Goal: Task Accomplishment & Management: Complete application form

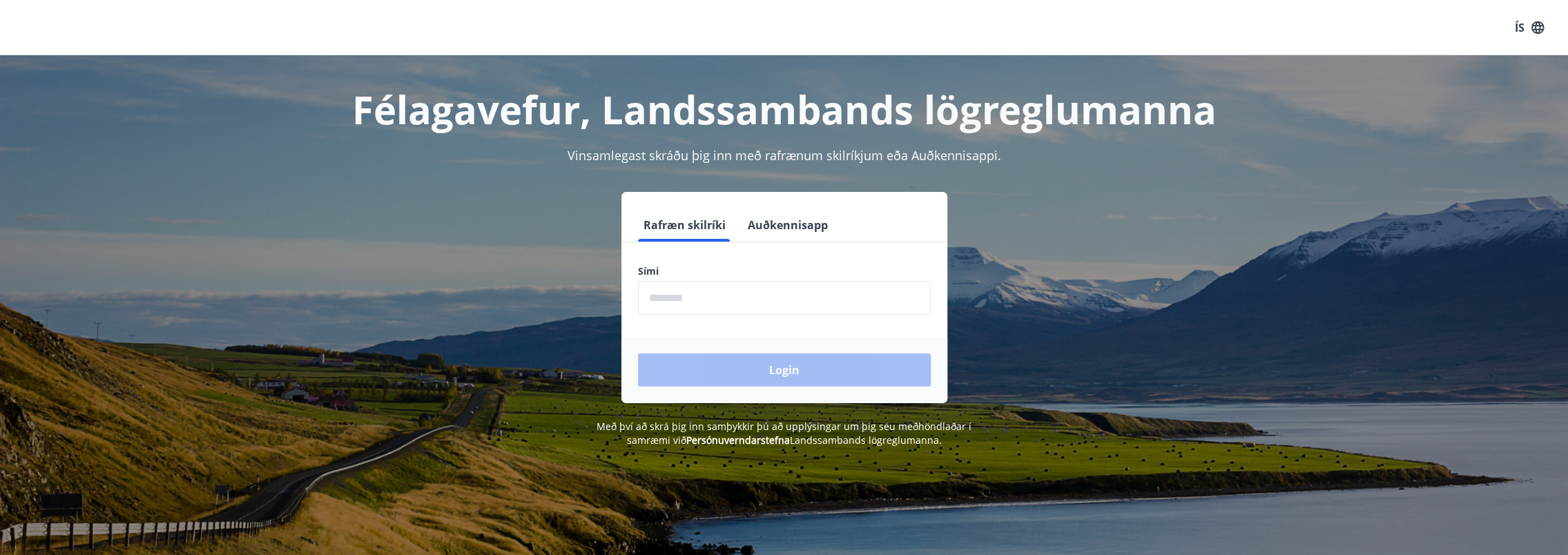
click at [788, 227] on button "Auðkennisapp" at bounding box center [787, 225] width 91 height 33
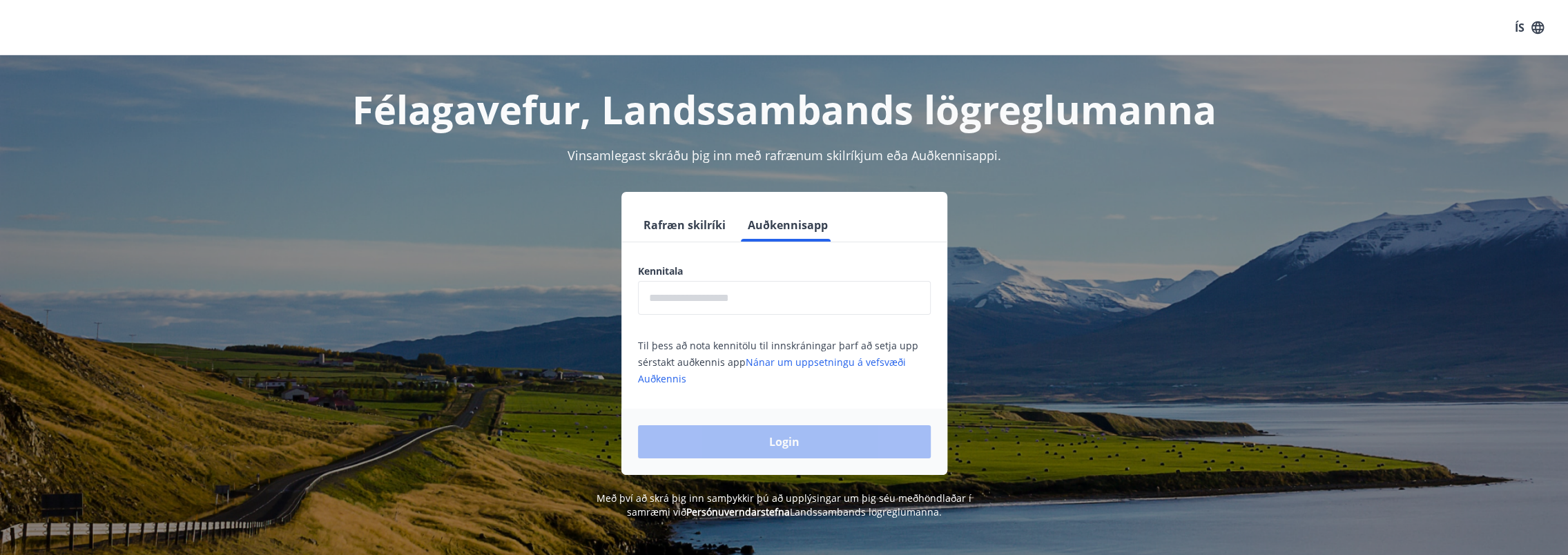
click at [779, 295] on input "text" at bounding box center [784, 298] width 293 height 34
type input "**********"
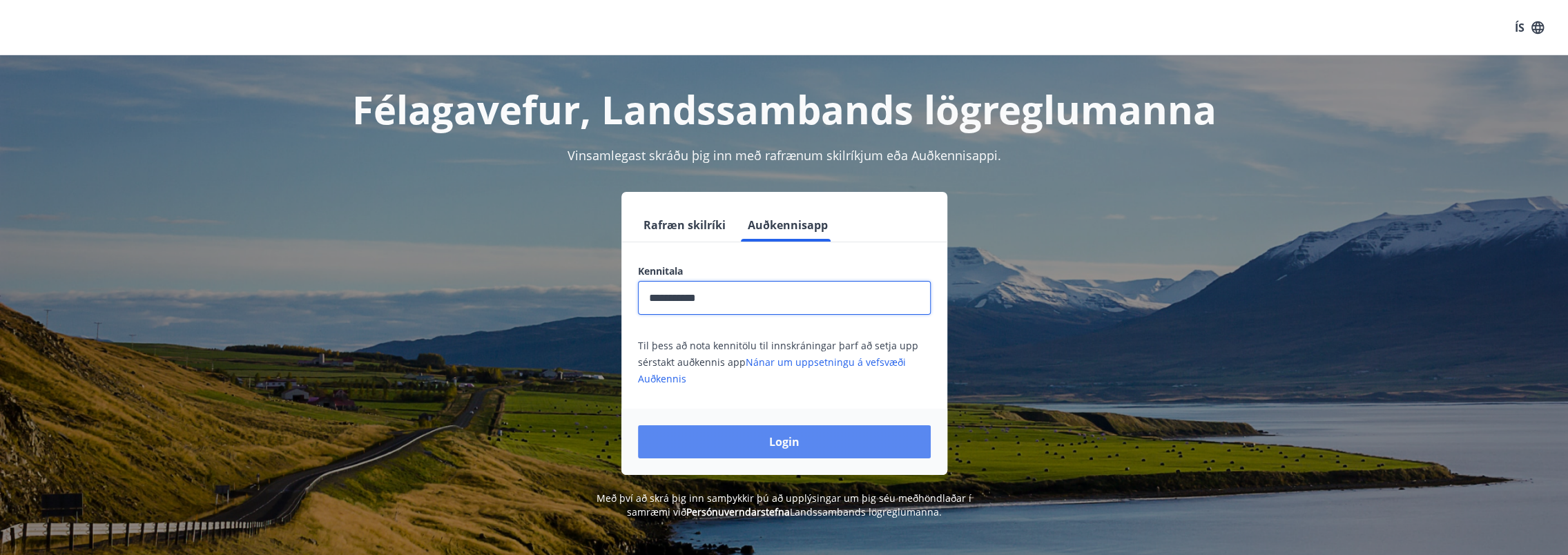
click at [756, 448] on button "Login" at bounding box center [784, 442] width 293 height 33
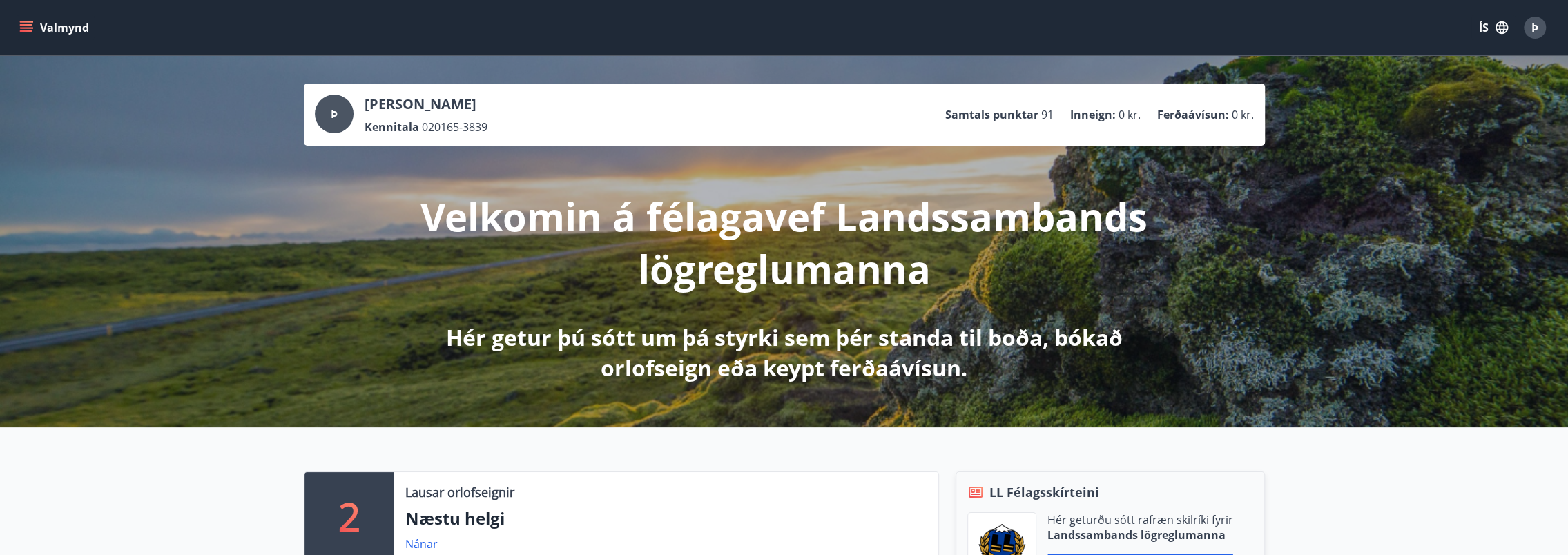
click at [20, 29] on icon "menu" at bounding box center [26, 27] width 14 height 14
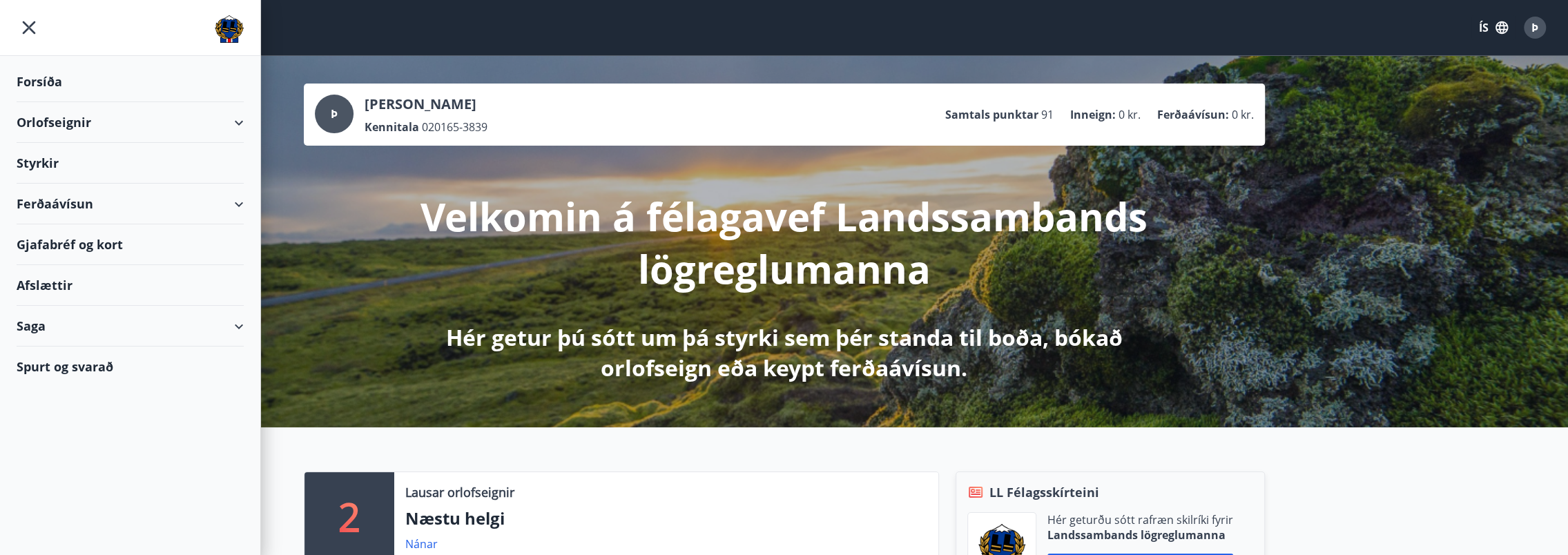
click at [52, 158] on div "Styrkir" at bounding box center [130, 163] width 227 height 41
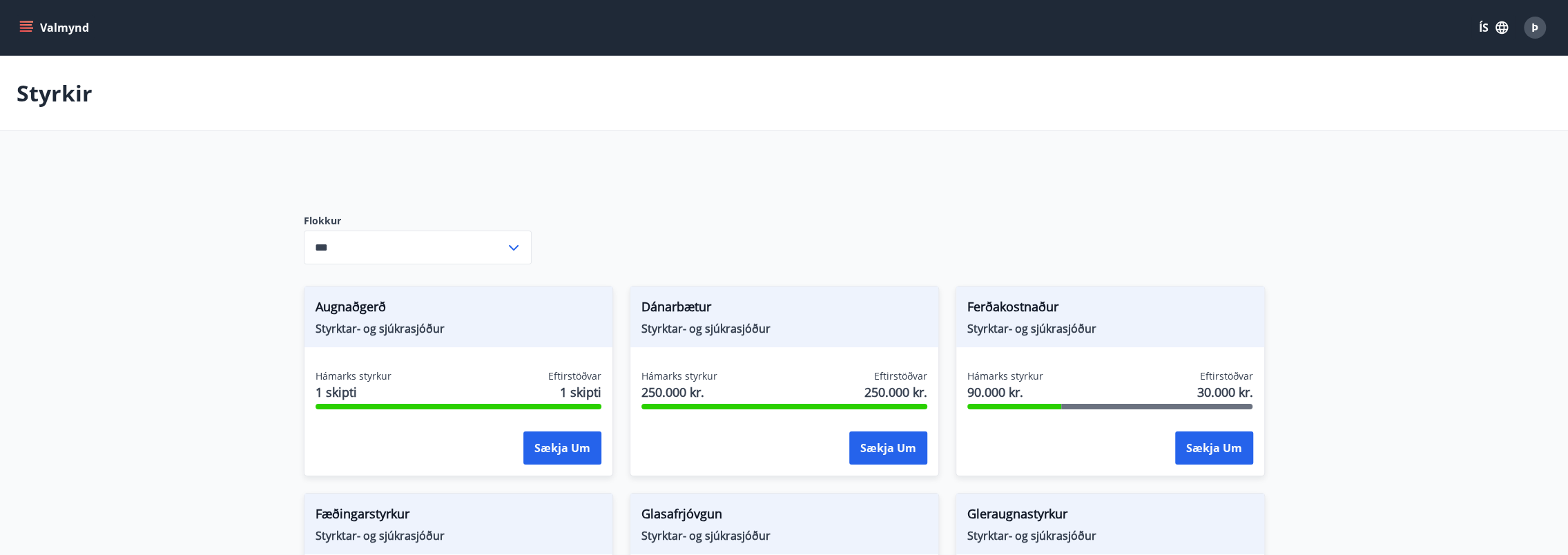
type input "***"
click at [1218, 439] on button "Sækja um" at bounding box center [1213, 449] width 78 height 33
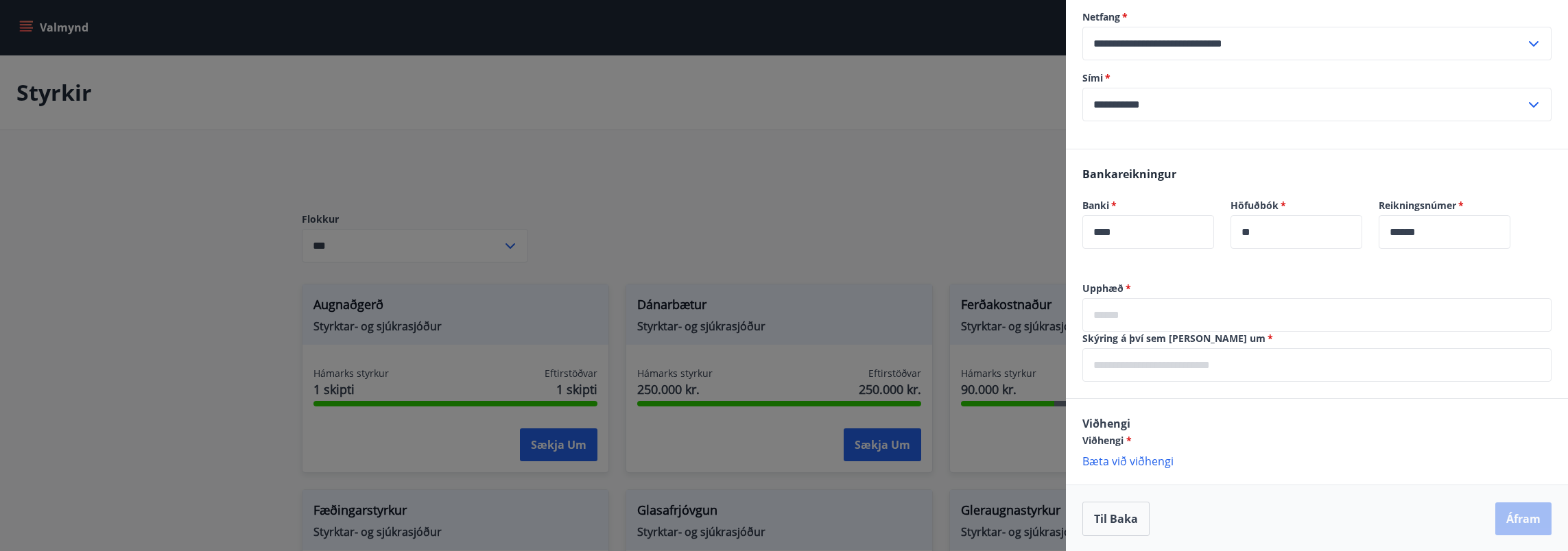
scroll to position [343, 0]
click at [1173, 310] on input "text" at bounding box center [1317, 314] width 469 height 34
type input "*****"
click at [1177, 364] on input "text" at bounding box center [1317, 364] width 469 height 34
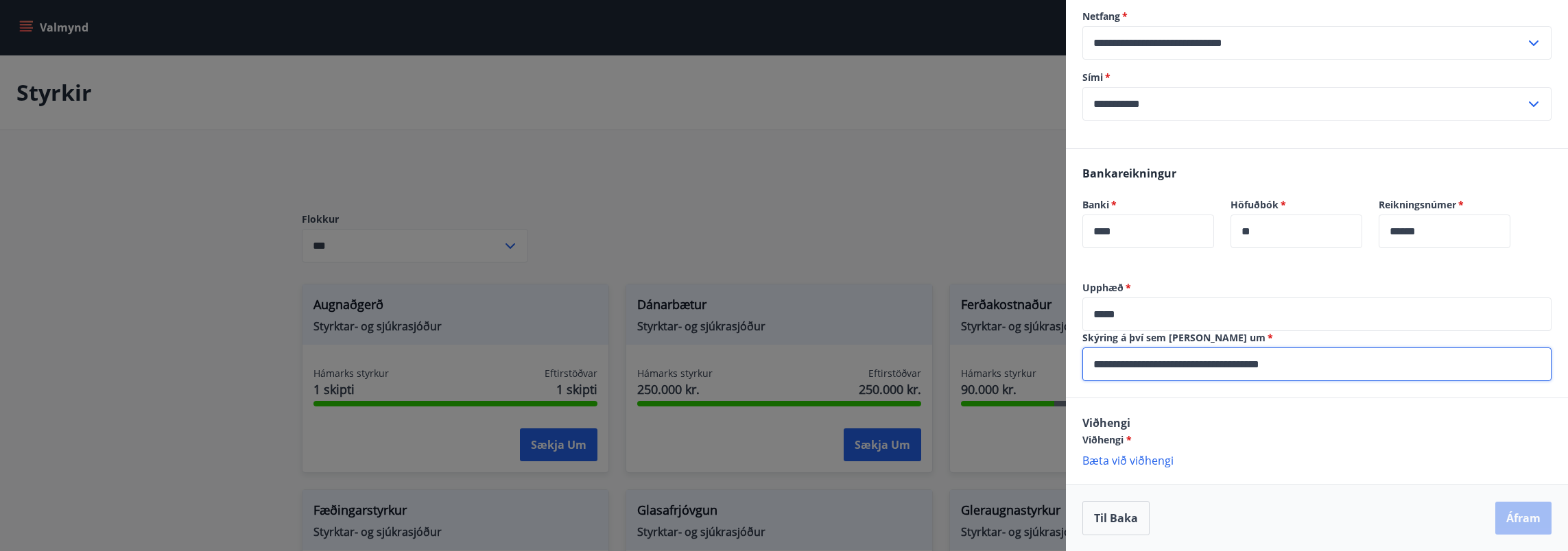
type input "**********"
click at [1160, 463] on p "Bæta við viðhengi" at bounding box center [1317, 460] width 469 height 13
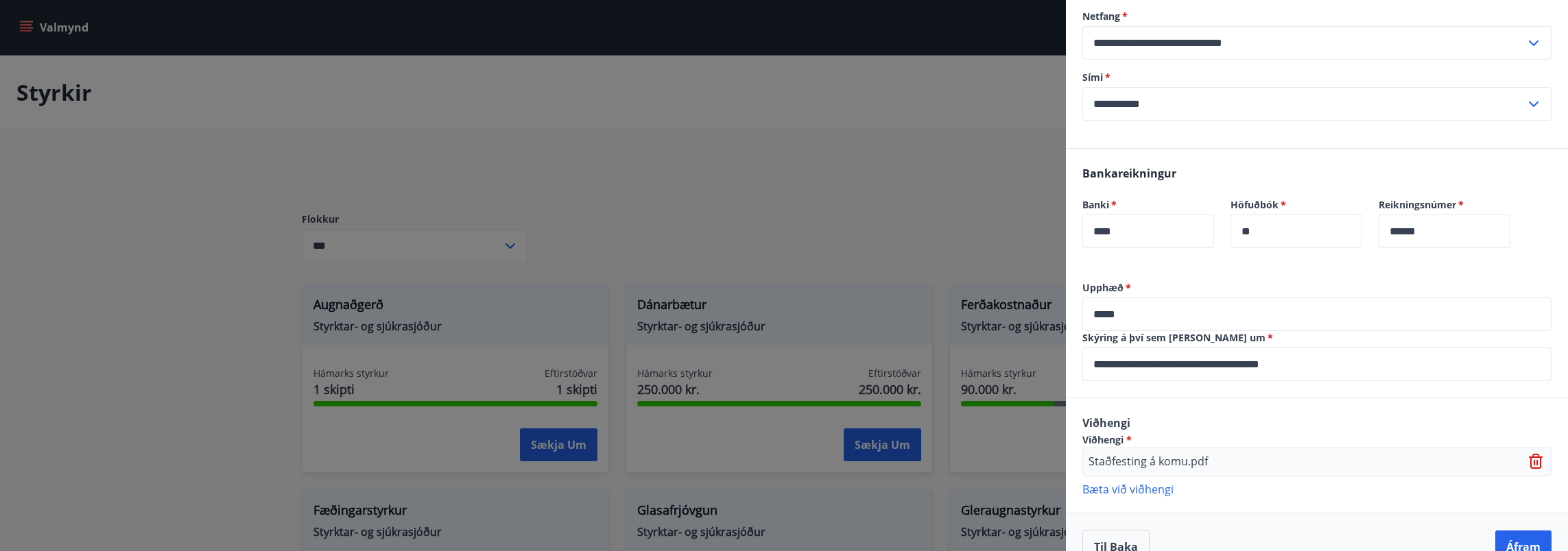
click at [1151, 485] on p "Bæta við viðhengi" at bounding box center [1317, 489] width 469 height 13
click at [1110, 518] on p "Bæta við viðhengi" at bounding box center [1317, 523] width 469 height 13
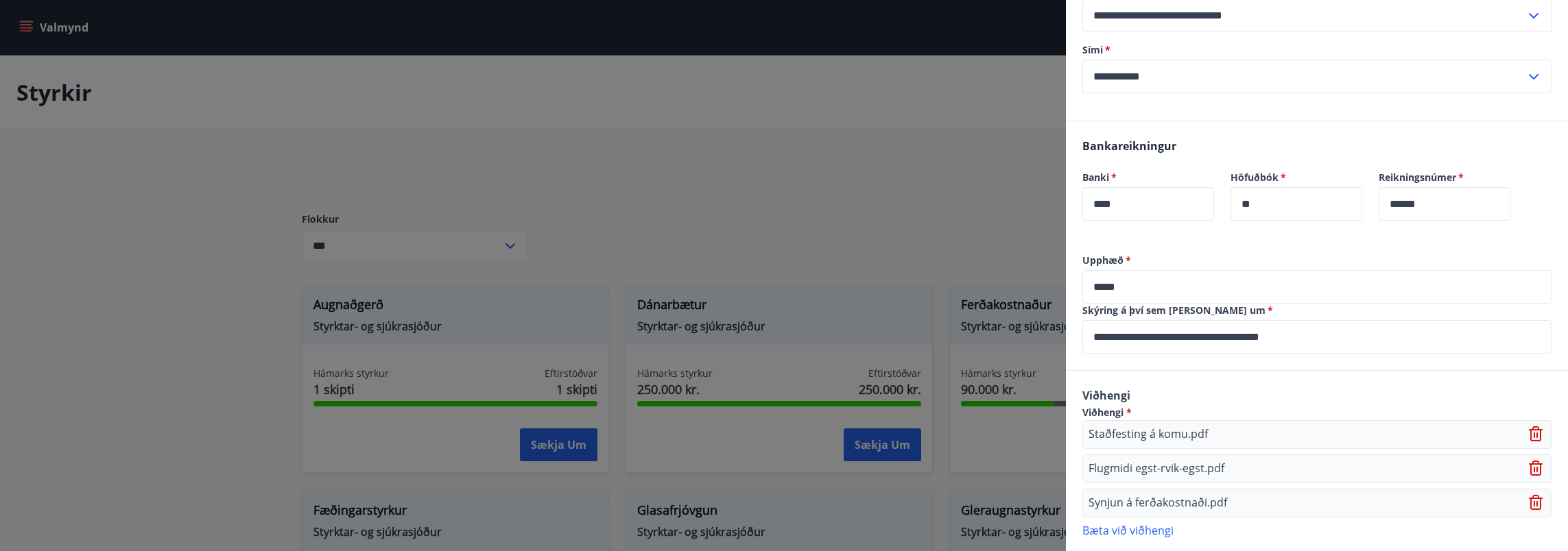
scroll to position [439, 0]
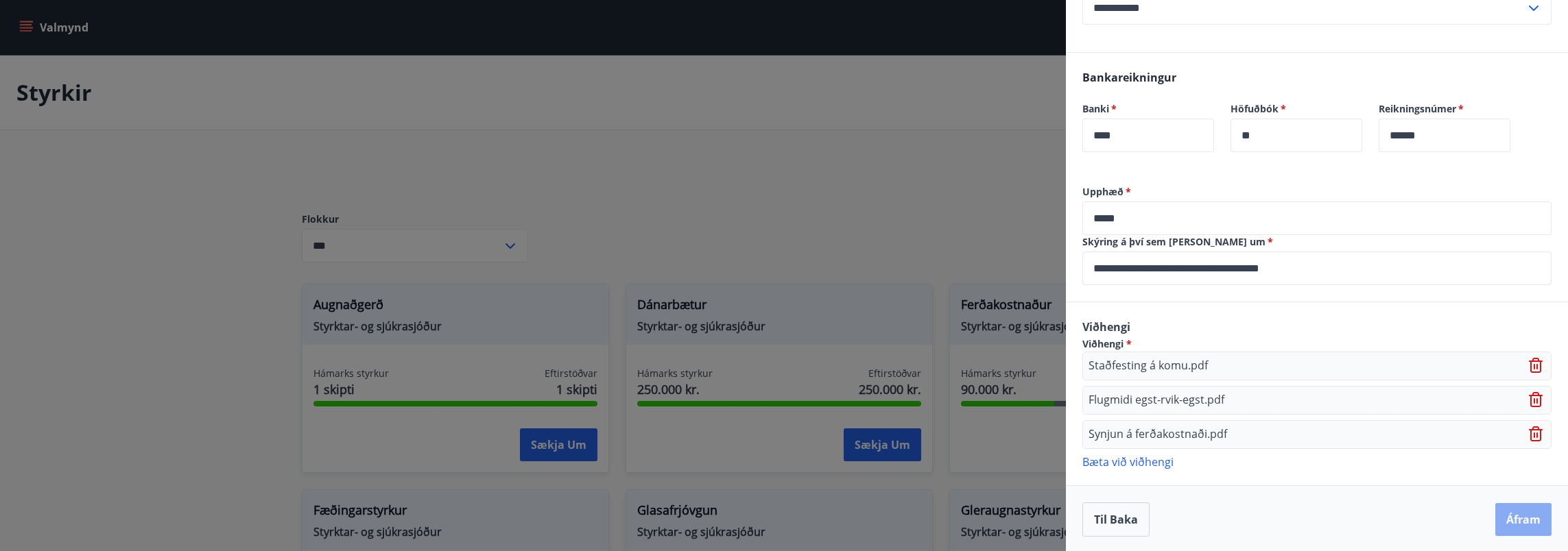
click at [1509, 504] on button "Áfram" at bounding box center [1523, 520] width 56 height 33
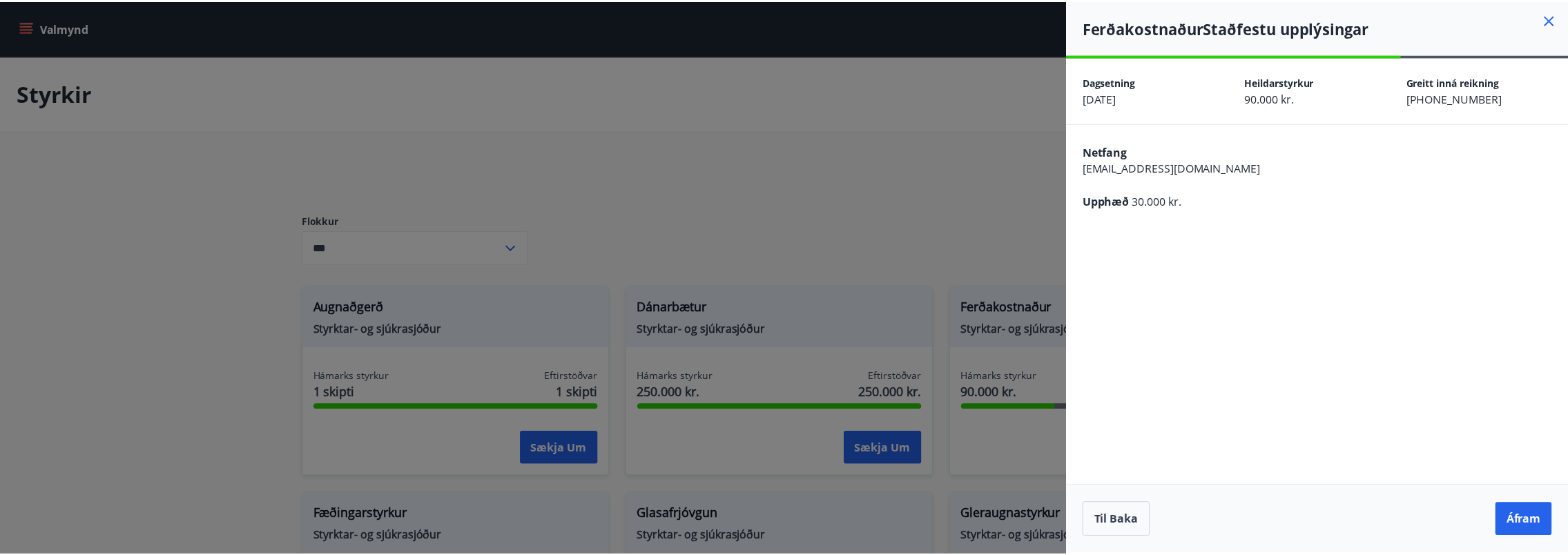
scroll to position [0, 0]
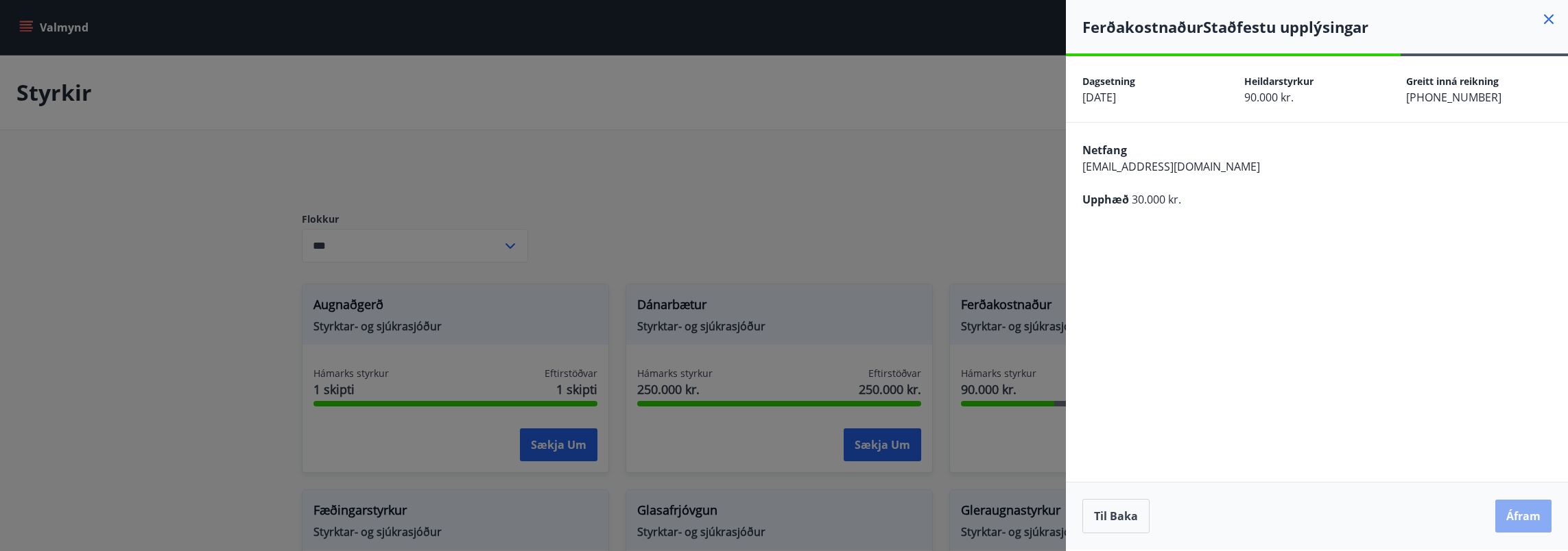
click at [1522, 520] on button "Áfram" at bounding box center [1523, 517] width 56 height 33
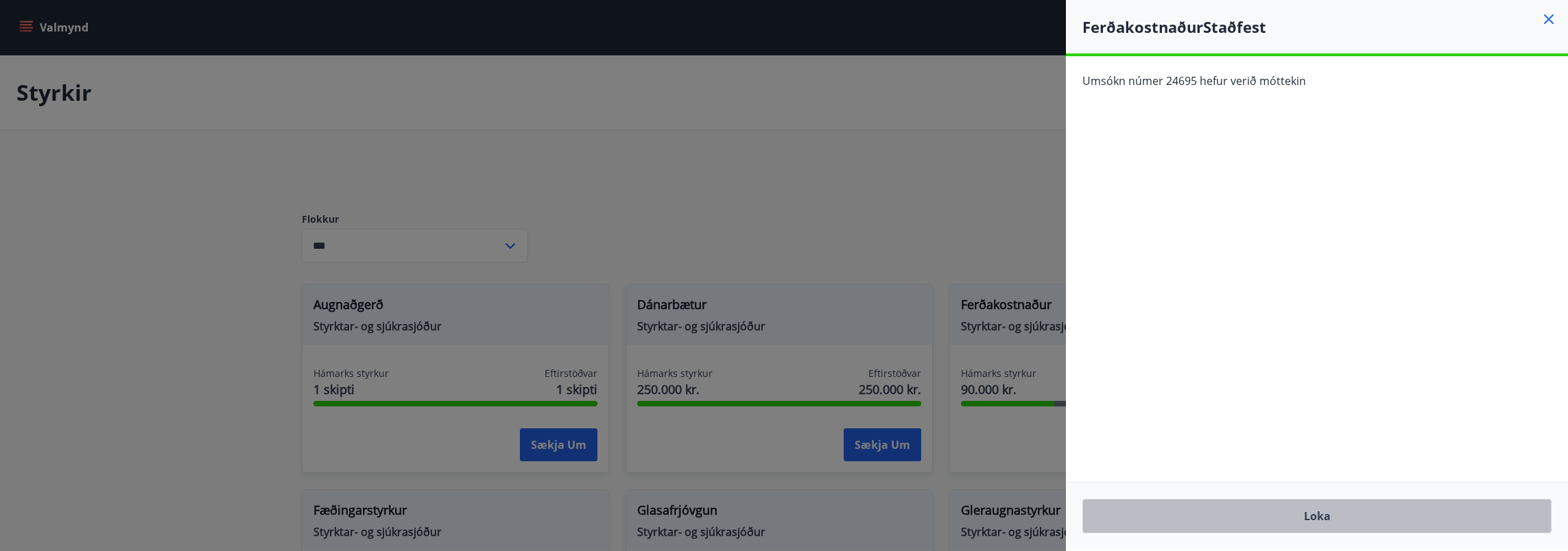
click at [1329, 511] on button "Loka" at bounding box center [1317, 517] width 469 height 34
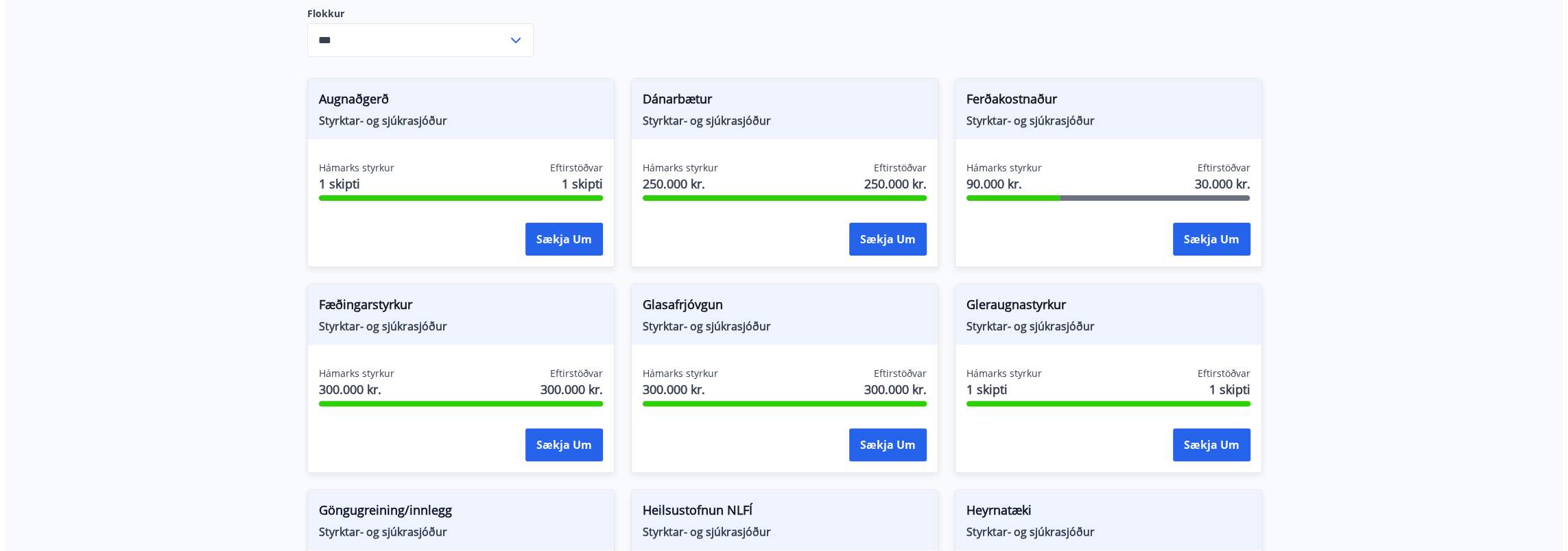
scroll to position [274, 0]
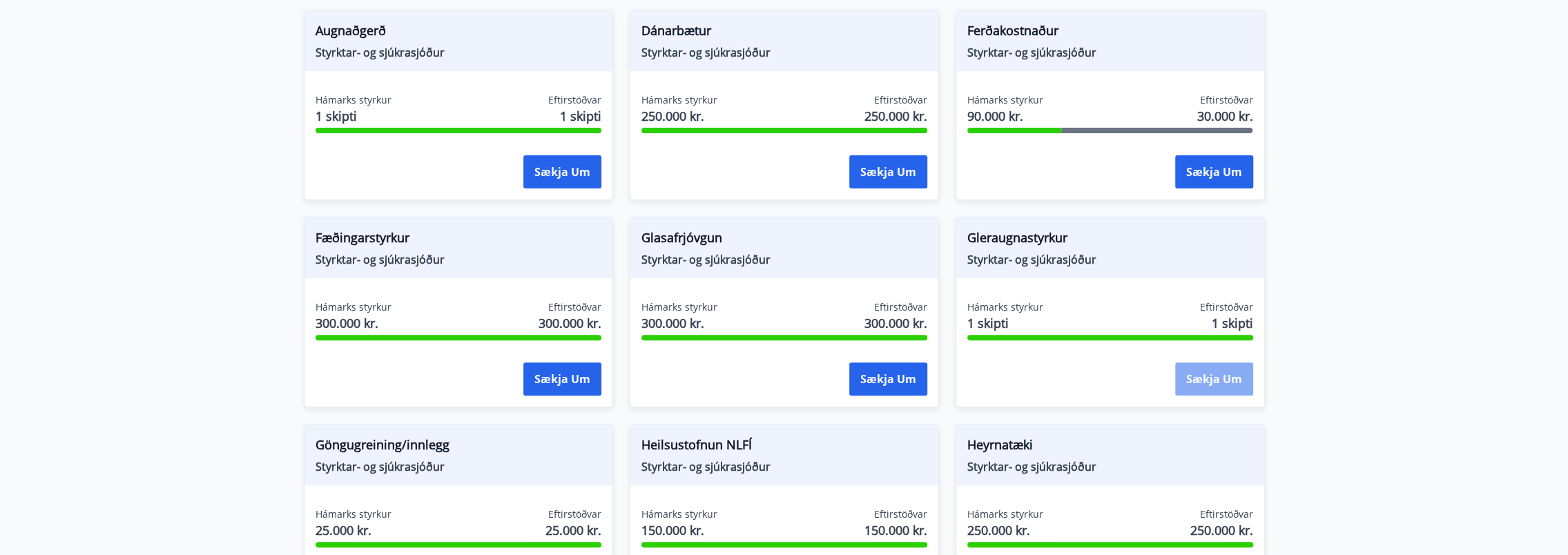
click at [1215, 381] on button "Sækja um" at bounding box center [1213, 379] width 78 height 33
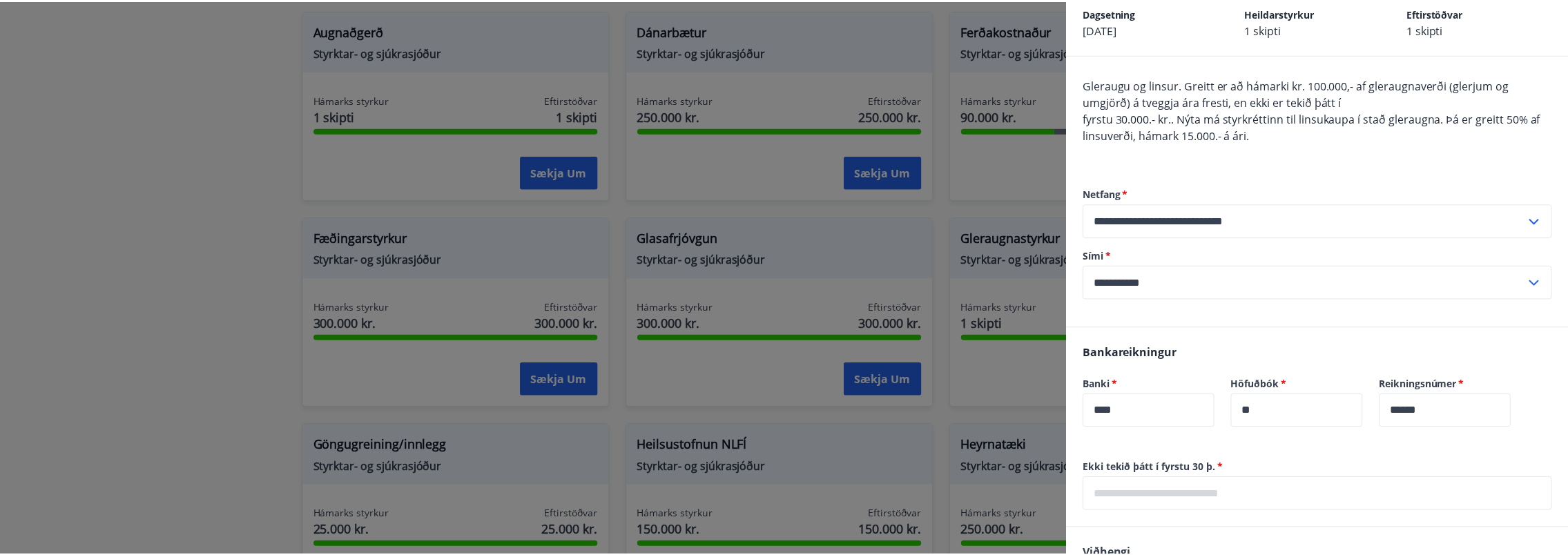
scroll to position [0, 0]
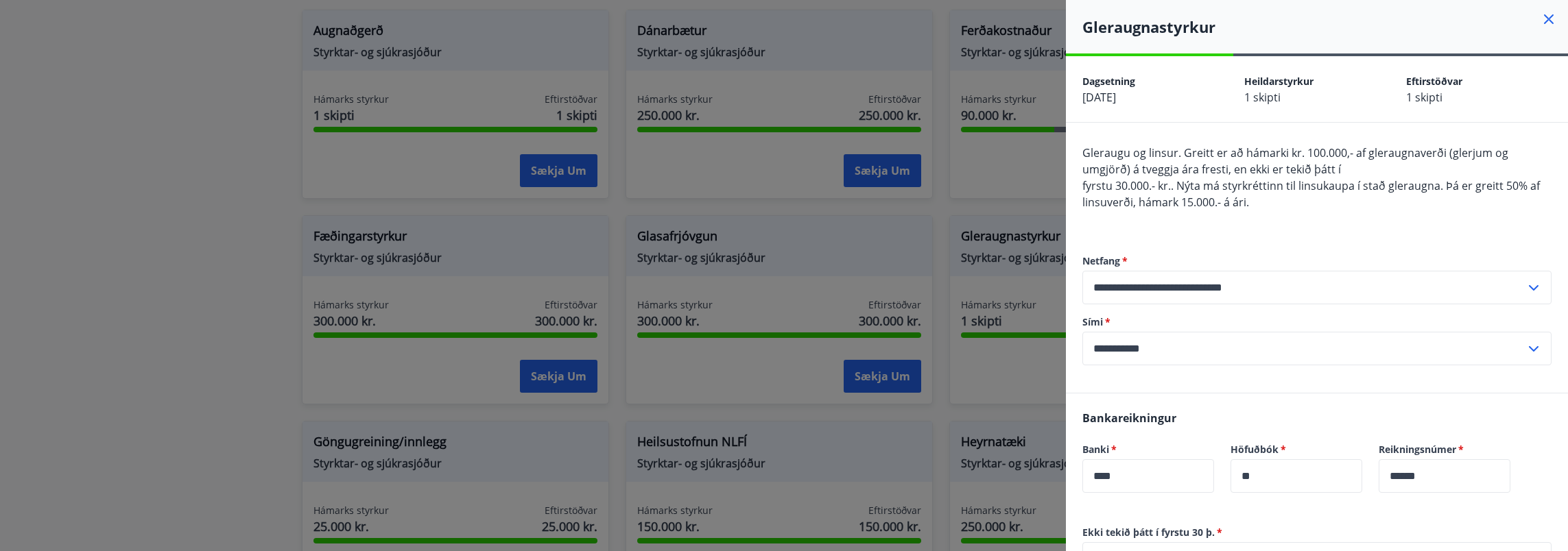
click at [1010, 179] on div at bounding box center [784, 275] width 1568 height 551
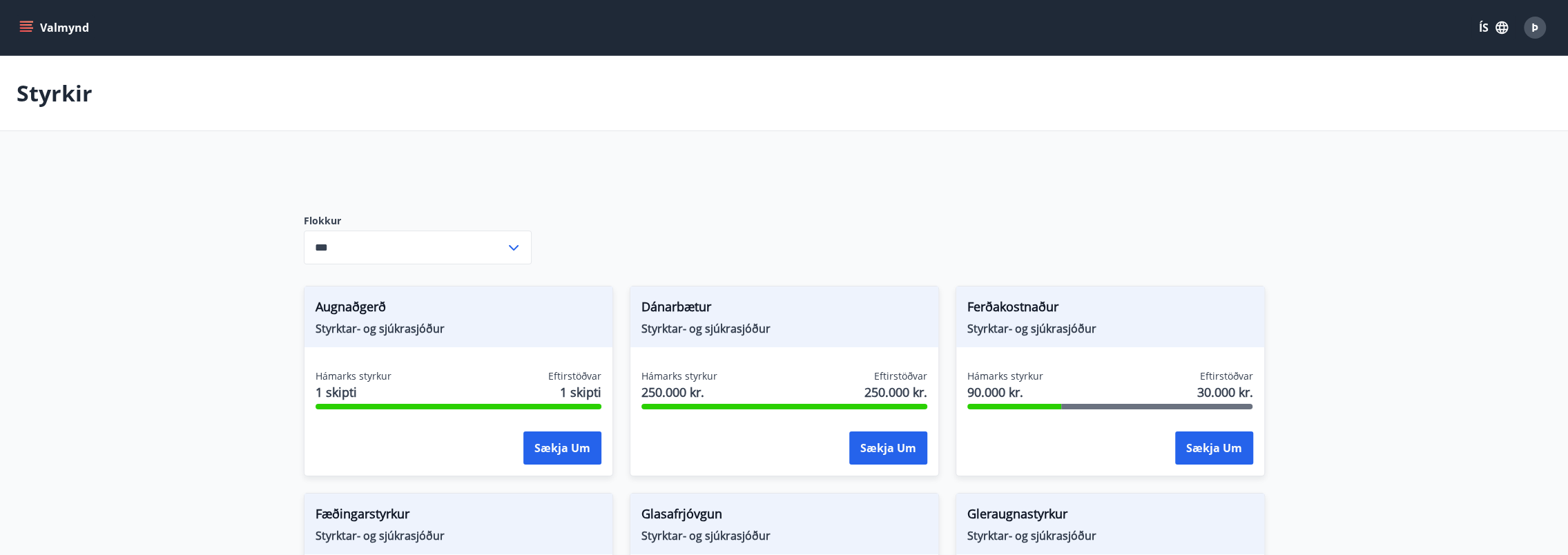
click at [1533, 38] on div "Þ" at bounding box center [1534, 27] width 22 height 22
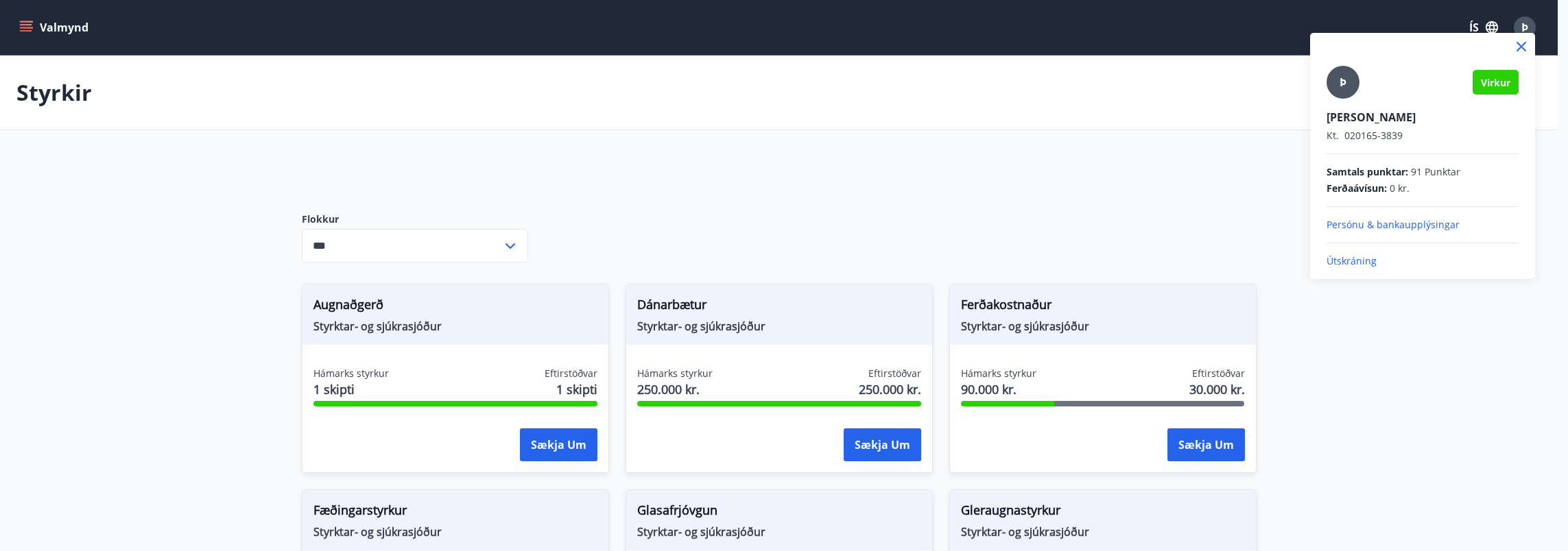
click at [1361, 256] on p "Útskráning" at bounding box center [1422, 261] width 192 height 13
